Goal: Navigation & Orientation: Find specific page/section

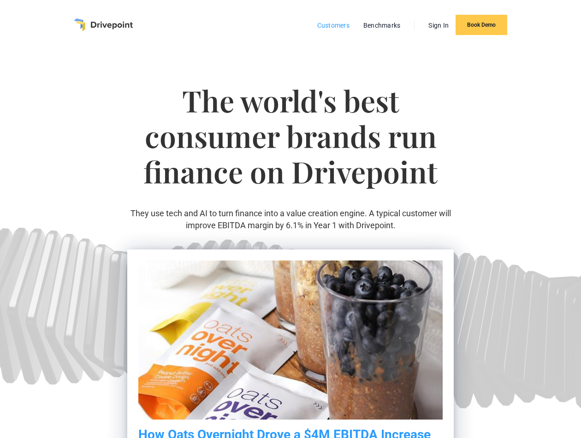
click at [331, 26] on link "Customers" at bounding box center [332, 25] width 41 height 12
click at [114, 28] on img "home" at bounding box center [103, 24] width 59 height 13
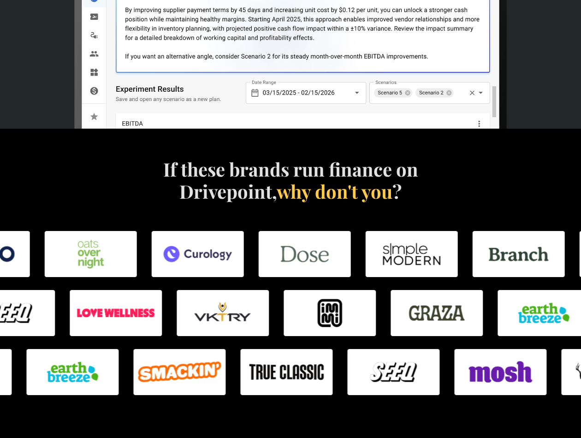
scroll to position [404, 0]
